Goal: Information Seeking & Learning: Learn about a topic

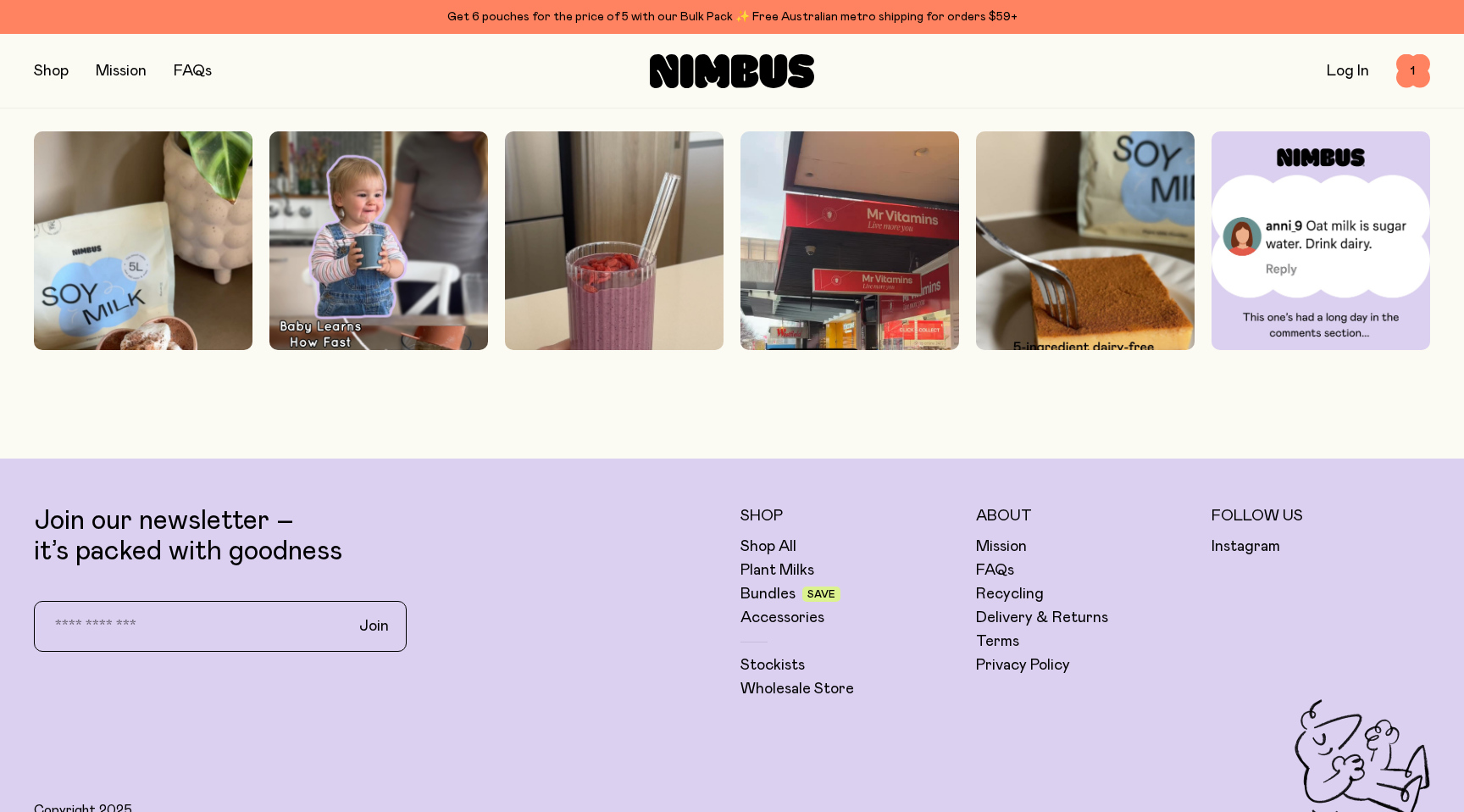
scroll to position [5433, 0]
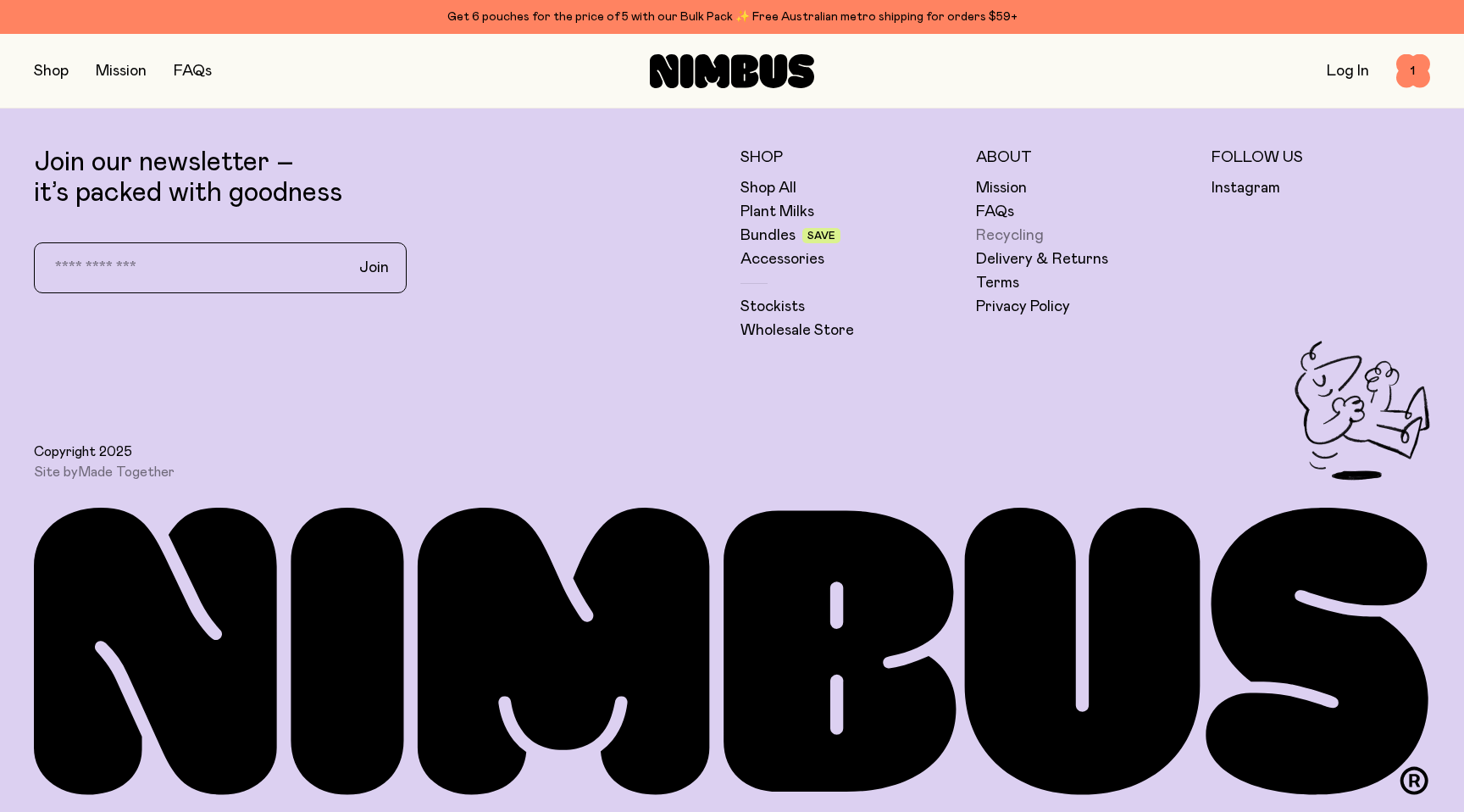
click at [980, 231] on link "Recycling" at bounding box center [1009, 235] width 68 height 20
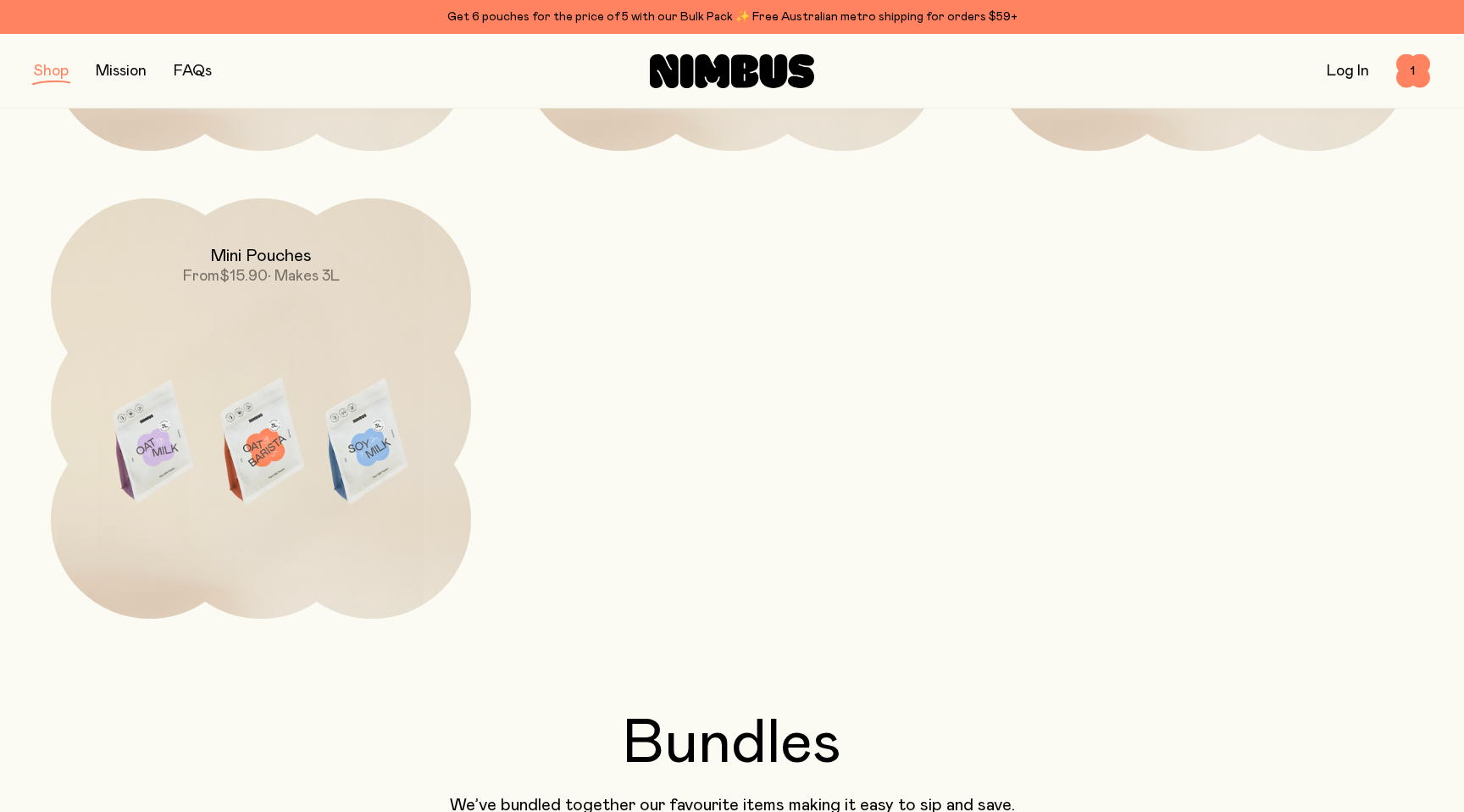
scroll to position [711, 0]
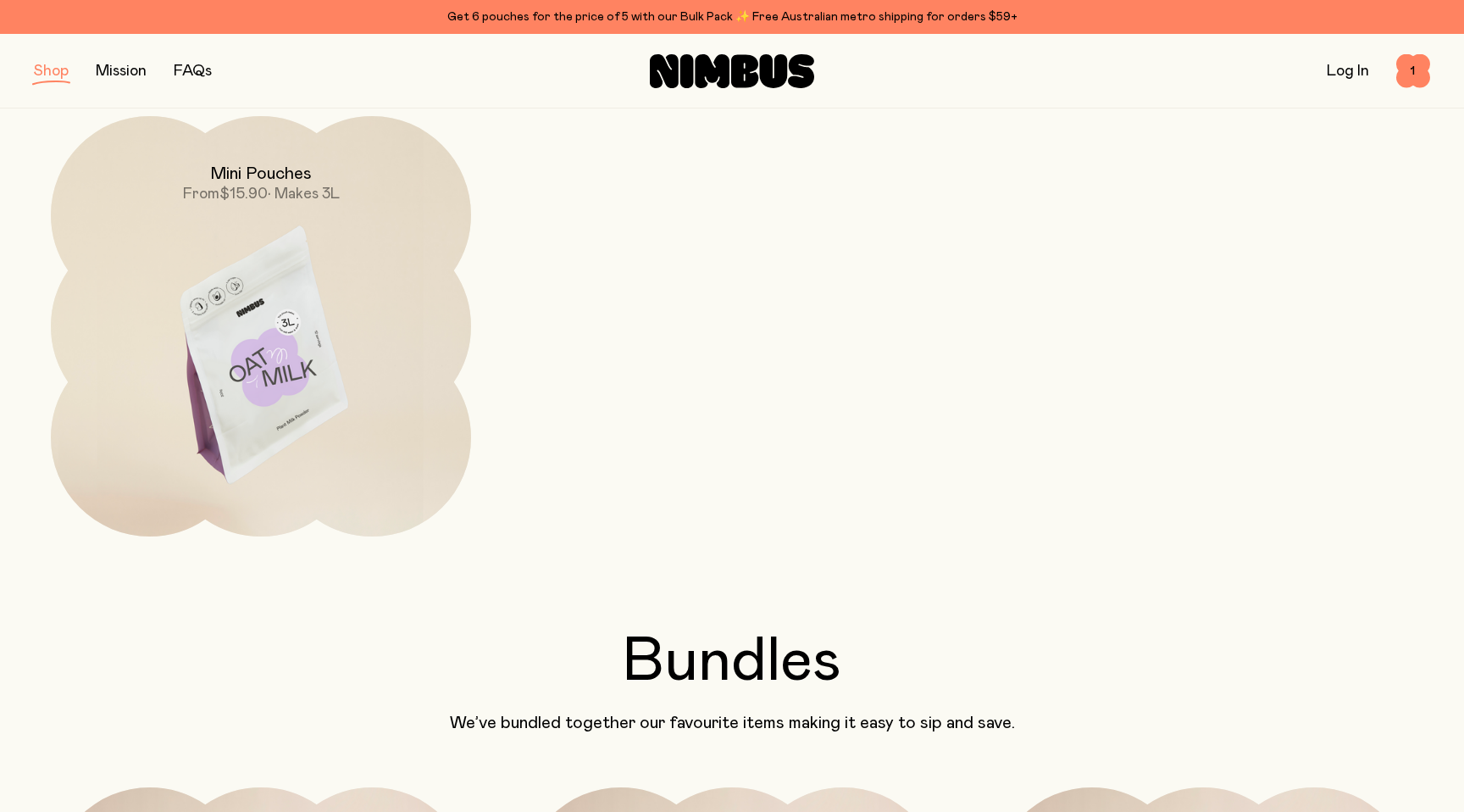
click at [424, 288] on img at bounding box center [260, 363] width 420 height 494
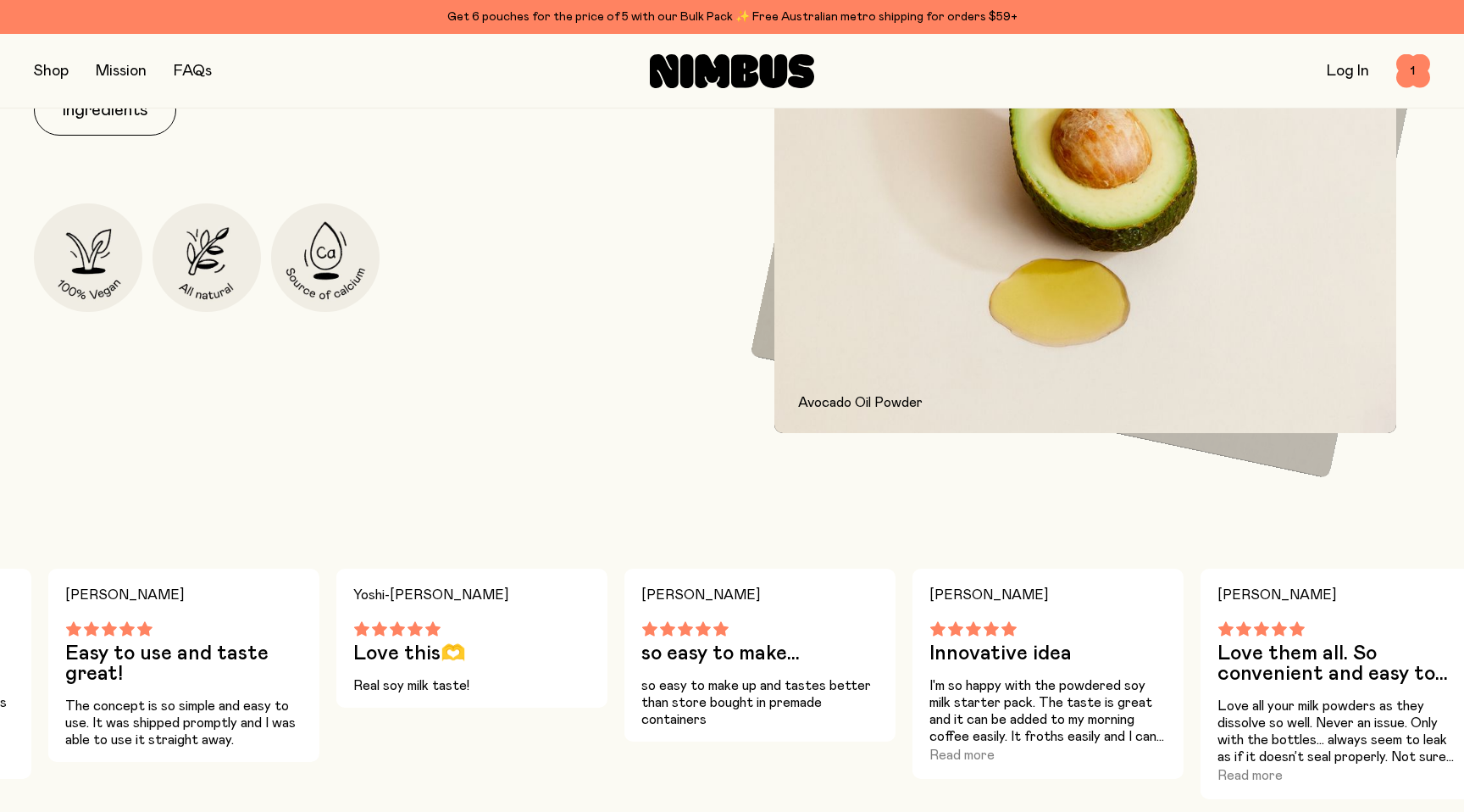
scroll to position [1814, 0]
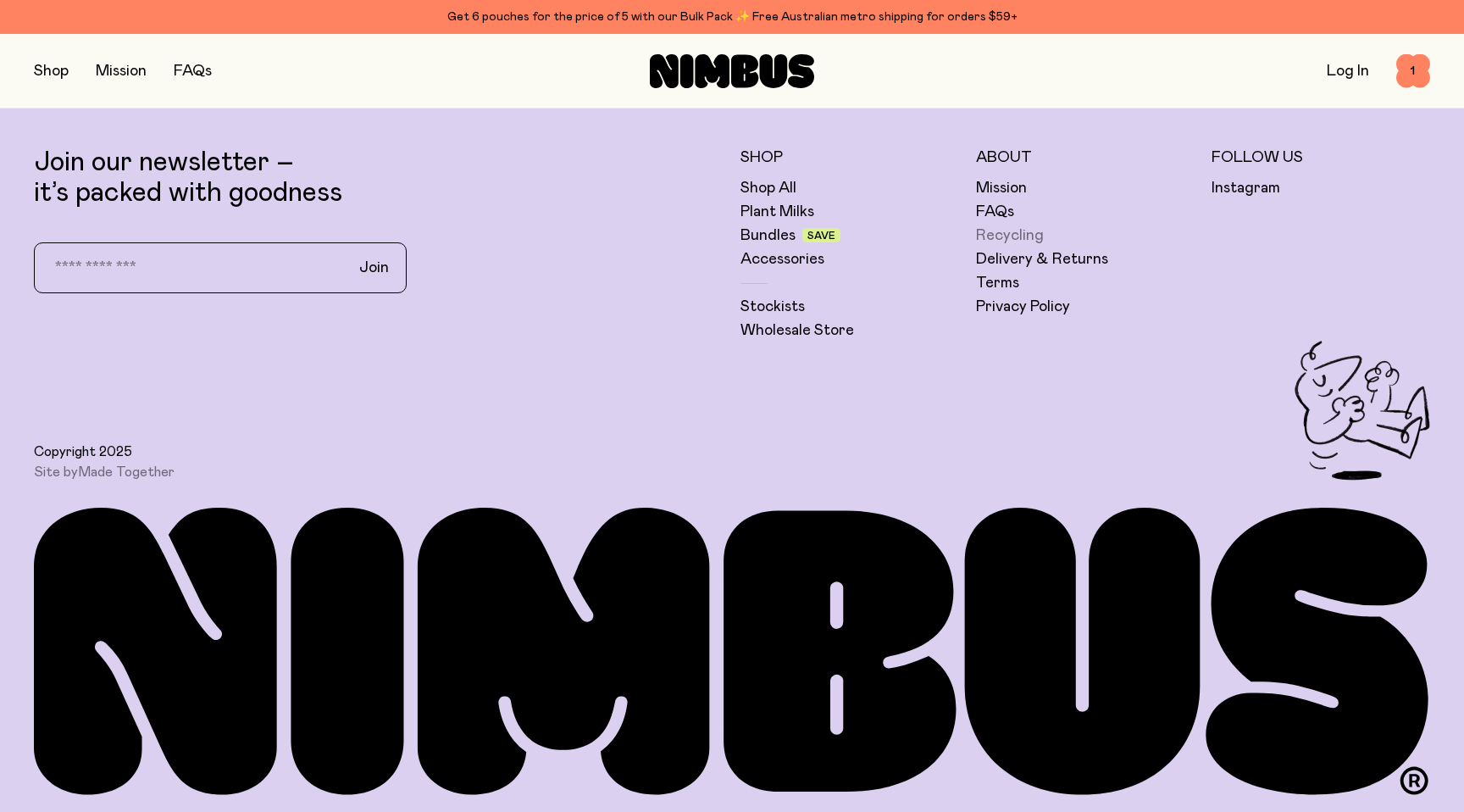
click at [1015, 231] on link "Recycling" at bounding box center [1009, 235] width 68 height 20
